Goal: Complete application form

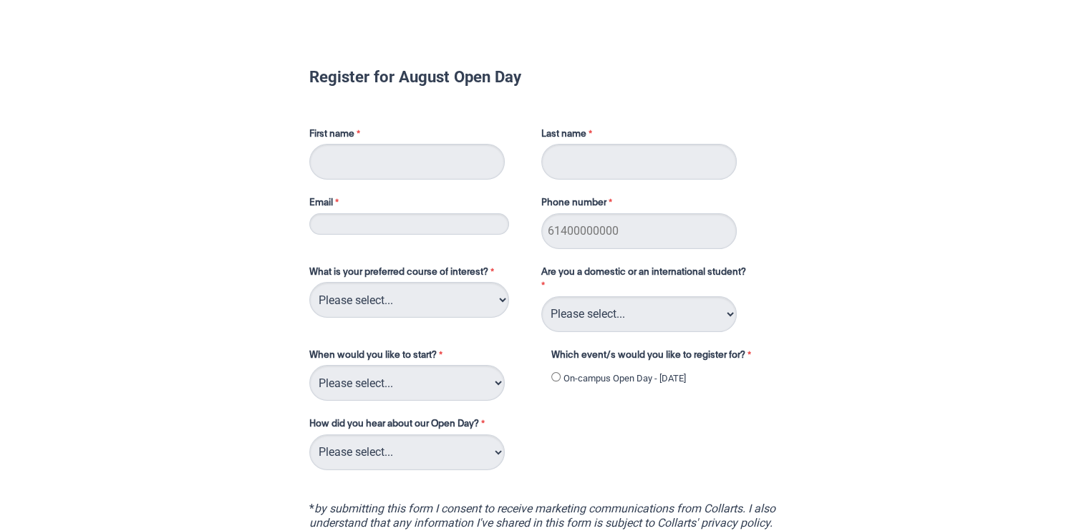
type input "Kallum"
type input "Ranke"
type input "0493036991"
click at [466, 229] on input "Email" at bounding box center [409, 223] width 200 height 21
type input "[EMAIL_ADDRESS][DOMAIN_NAME]"
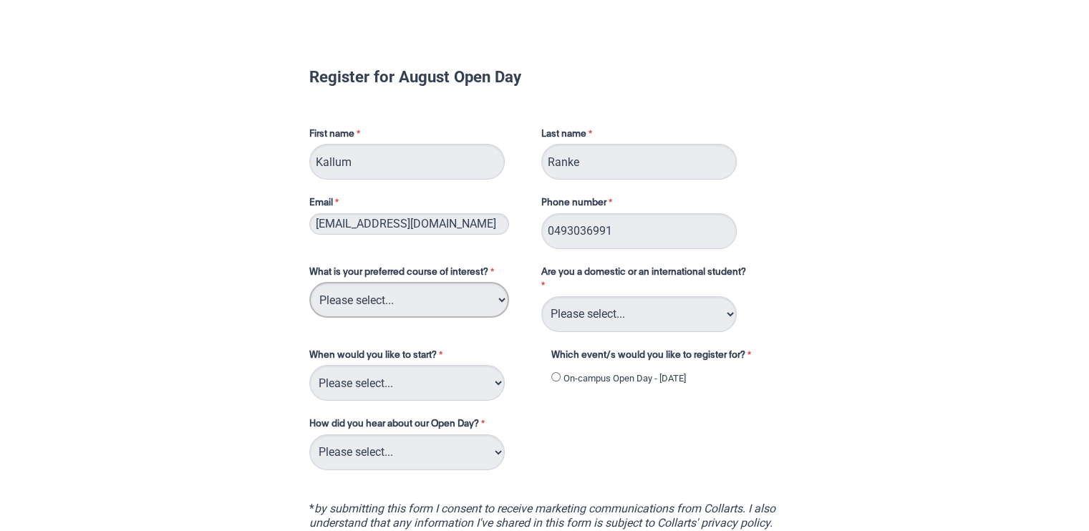
click at [349, 289] on select "Please select... 2D Animation Acting Audio Engineering Circus Arts Comedy Digit…" at bounding box center [409, 300] width 200 height 36
select select "tfa_105"
click at [309, 282] on select "Please select... 2D Animation Acting Audio Engineering Circus Arts Comedy Digit…" at bounding box center [409, 300] width 200 height 36
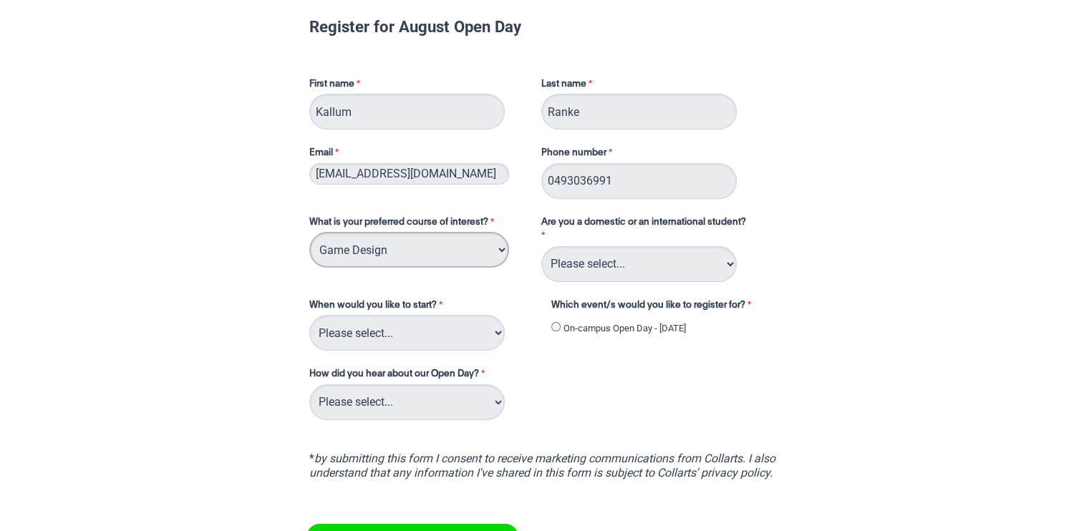
scroll to position [62, 0]
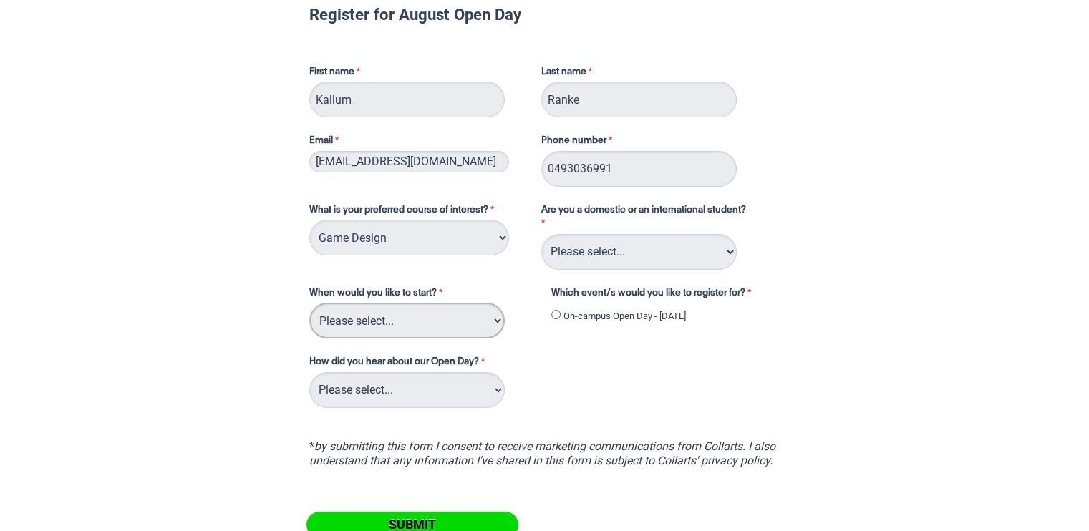
click at [425, 322] on select "Please select... Trimester 3 2025, starting [DATE] Trimester 1 2026, starting […" at bounding box center [407, 321] width 196 height 36
select select "tfa_234"
click at [309, 303] on select "Please select... Trimester 3 2025, starting [DATE] Trimester 1 2026, starting […" at bounding box center [407, 321] width 196 height 36
click at [438, 329] on select "Please select... Trimester 3 2025, starting [DATE] Trimester 1 2026, starting […" at bounding box center [407, 321] width 196 height 36
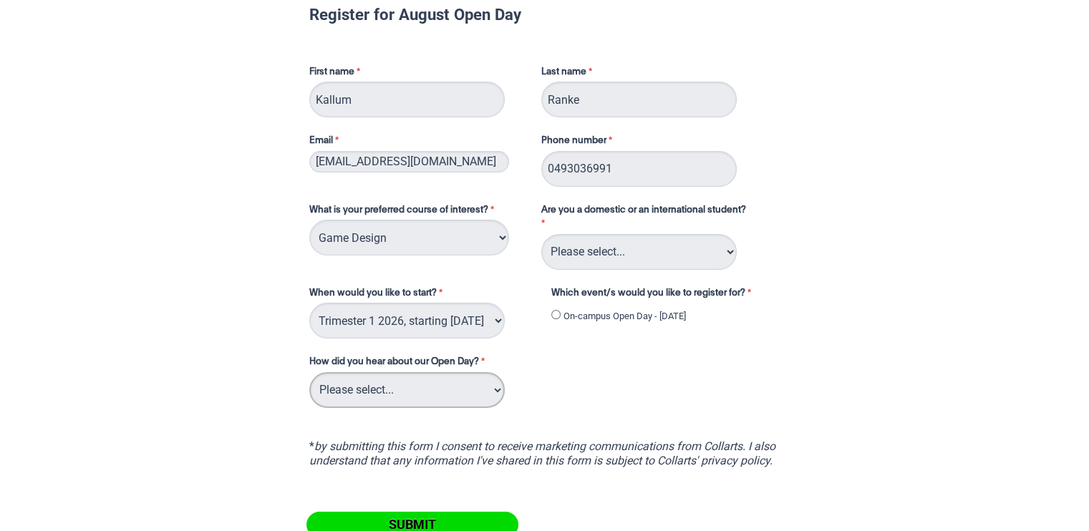
click at [395, 389] on select "Please select... Career Advisor Career Expo Collarts Newsletter/Email Collarts …" at bounding box center [407, 390] width 196 height 36
click at [389, 392] on select "Please select... Career Advisor Career Expo Collarts Newsletter/Email Collarts …" at bounding box center [407, 390] width 196 height 36
click at [447, 374] on select "Please select... Career Advisor Career Expo Collarts Newsletter/Email Collarts …" at bounding box center [407, 390] width 196 height 36
select select "tfa_137"
click at [309, 372] on select "Please select... Career Advisor Career Expo Collarts Newsletter/Email Collarts …" at bounding box center [407, 390] width 196 height 36
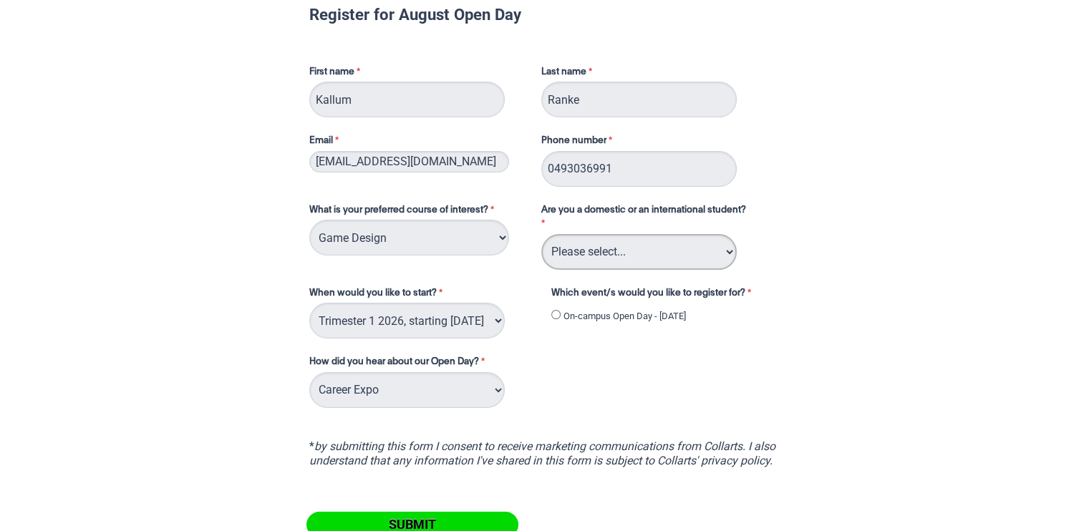
click at [597, 249] on select "Please select... Domestic Student International Student" at bounding box center [639, 252] width 196 height 36
select select "tfa_126"
click at [541, 234] on select "Please select... Domestic Student International Student" at bounding box center [639, 252] width 196 height 36
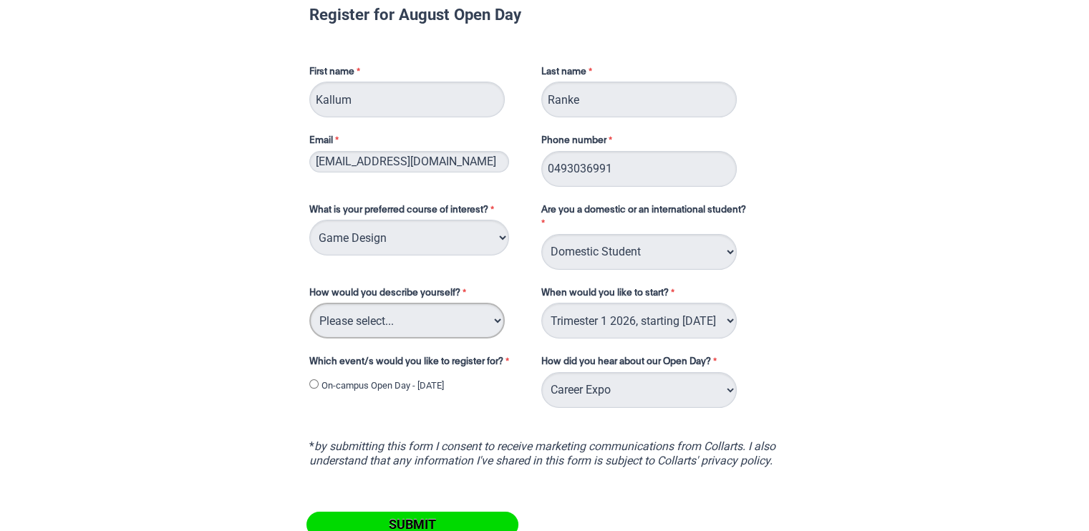
click at [490, 322] on select "Please select... I've completed Year 12 I'm looking for a career change I'm alr…" at bounding box center [407, 321] width 196 height 36
select select "tfa_69"
click at [309, 303] on select "Please select... I've completed Year 12 I'm looking for a career change I'm alr…" at bounding box center [407, 321] width 196 height 36
click at [307, 380] on div "Which event/s would you like to register for? On-campus Open Day - [DATE]" at bounding box center [418, 376] width 229 height 49
click at [312, 382] on input "On-campus Open Day - [DATE]" at bounding box center [313, 384] width 9 height 9
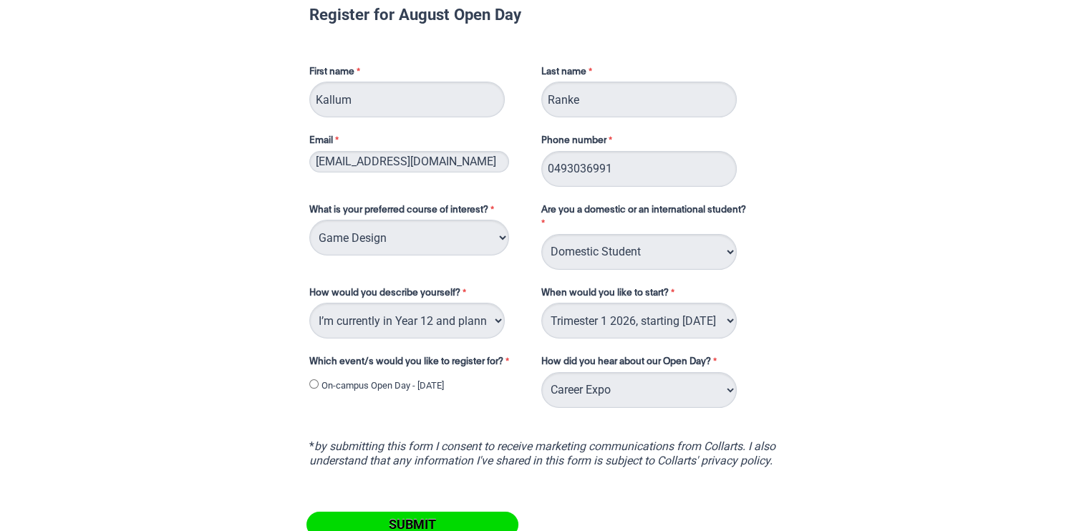
radio input "true"
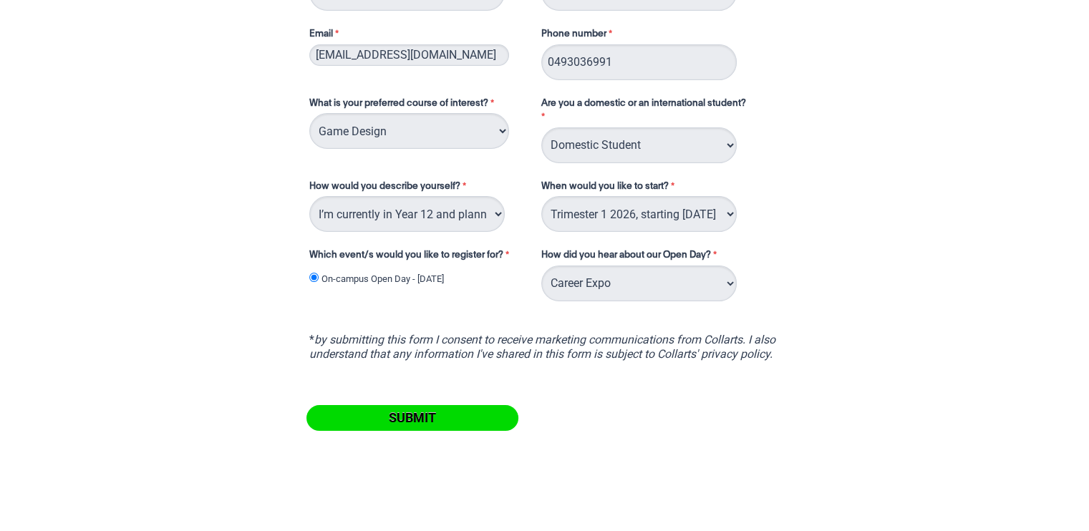
scroll to position [186, 0]
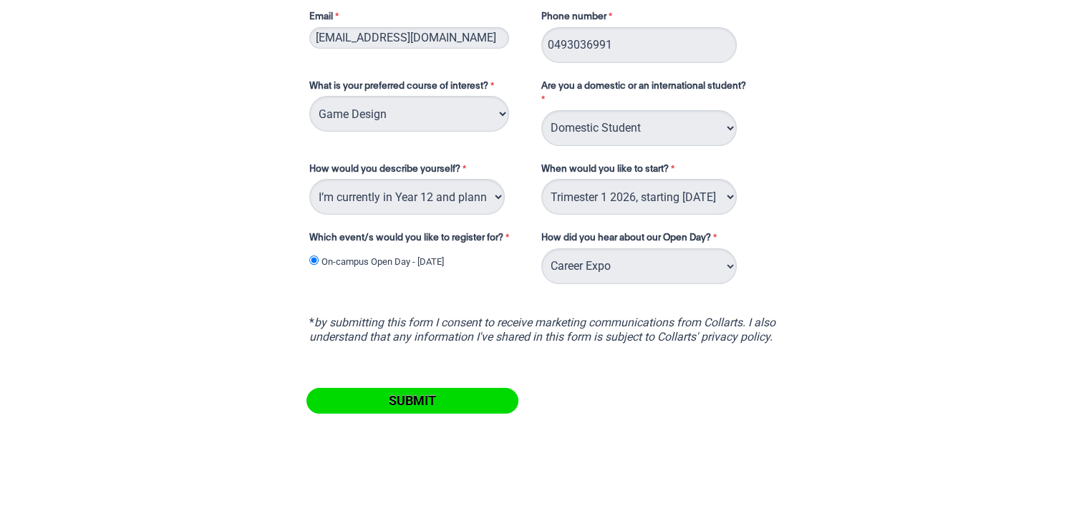
click at [483, 403] on input "Submit" at bounding box center [413, 401] width 212 height 26
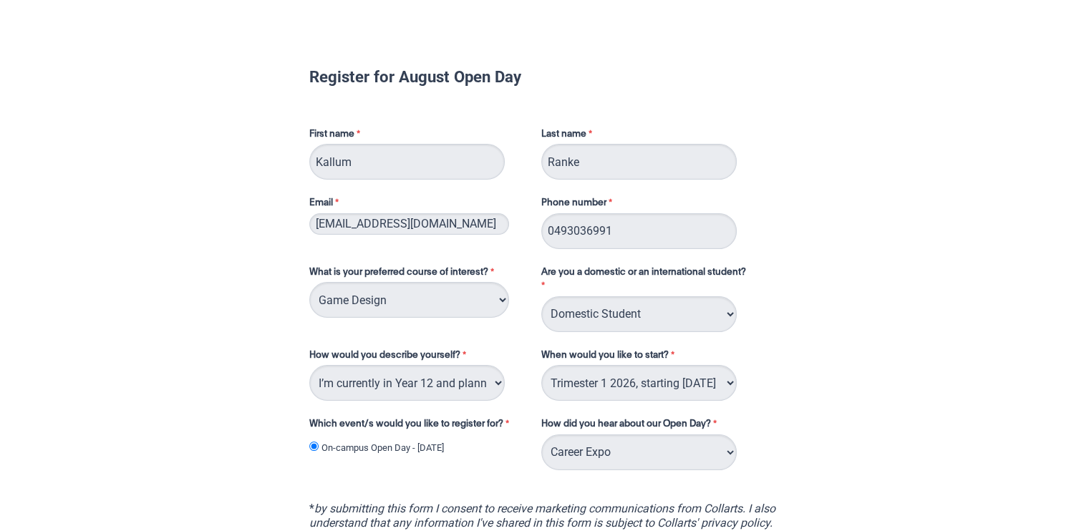
scroll to position [112, 0]
